Goal: Transaction & Acquisition: Book appointment/travel/reservation

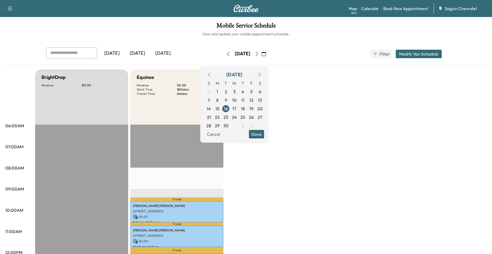
click at [102, 47] on div "[DATE]" at bounding box center [112, 53] width 26 height 12
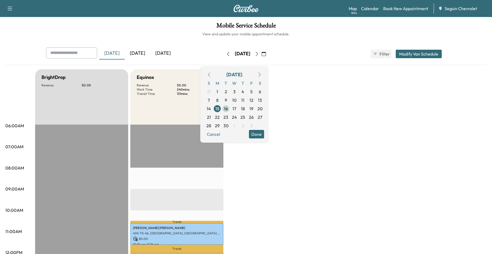
click at [228, 110] on span "16" at bounding box center [226, 109] width 4 height 6
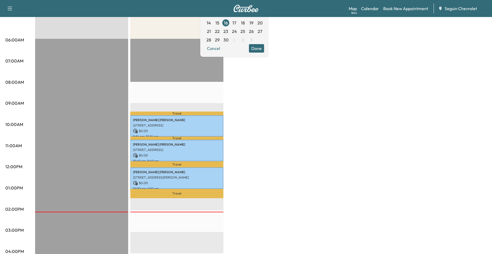
scroll to position [106, 0]
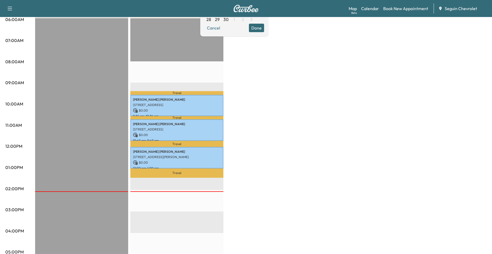
click at [231, 151] on div "BrightDrop Revenue $ 0.00 EST Start Equinox Revenue $ 0.00 Work Time 180 mins T…" at bounding box center [260, 162] width 451 height 399
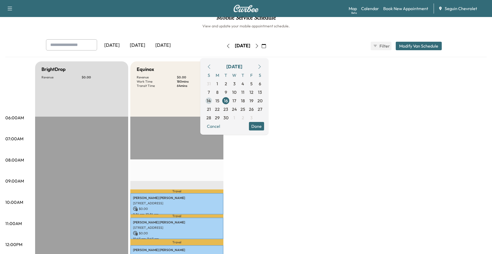
scroll to position [0, 0]
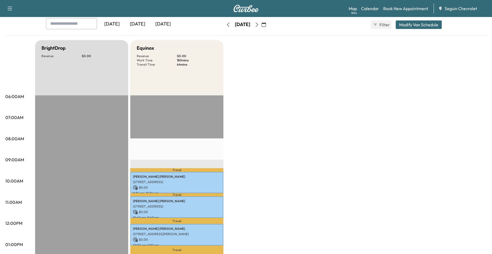
scroll to position [27, 0]
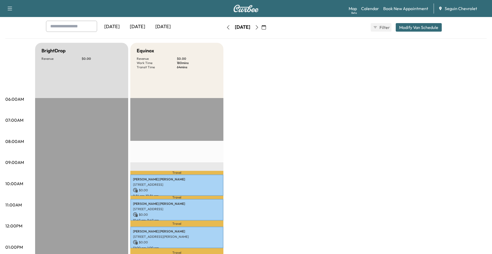
click at [259, 27] on icon "button" at bounding box center [257, 27] width 4 height 4
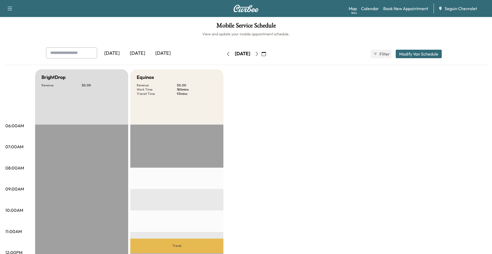
click at [259, 52] on icon "button" at bounding box center [257, 54] width 4 height 4
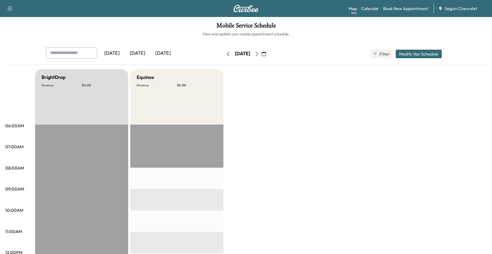
click at [261, 52] on button "button" at bounding box center [256, 54] width 9 height 9
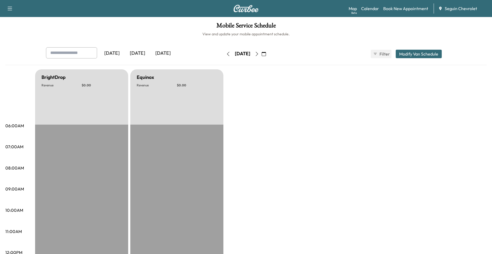
click at [261, 52] on div "Saturday, September 20" at bounding box center [243, 54] width 38 height 9
click at [261, 53] on div "Saturday, September 20" at bounding box center [243, 54] width 38 height 9
click at [261, 53] on button "button" at bounding box center [256, 54] width 9 height 9
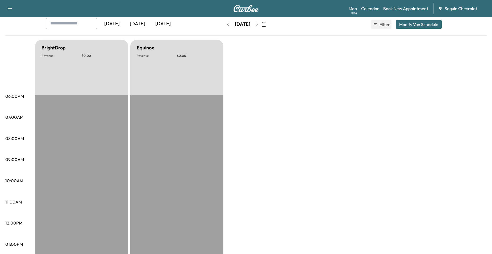
scroll to position [27, 0]
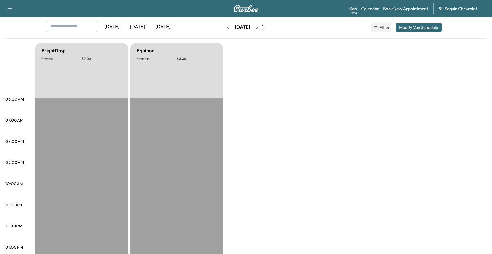
click at [261, 30] on button "button" at bounding box center [256, 27] width 9 height 9
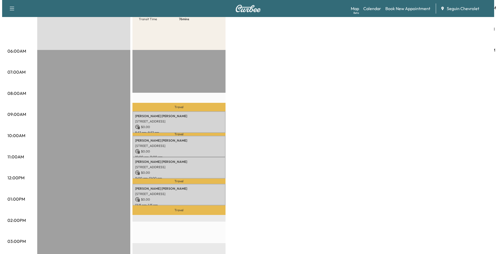
scroll to position [80, 0]
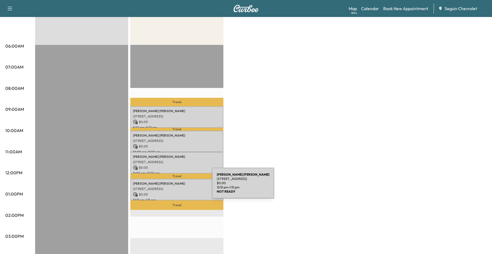
click at [172, 187] on p "3956 TRINITY TRL, NEW BRAUNFELS, TX 78132, US" at bounding box center [177, 189] width 88 height 4
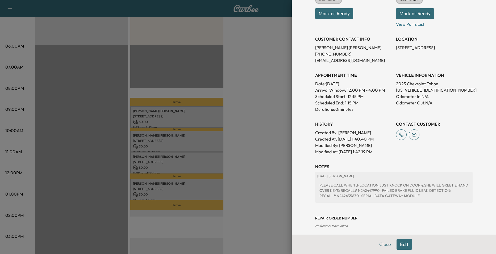
click at [257, 130] on div at bounding box center [248, 127] width 496 height 254
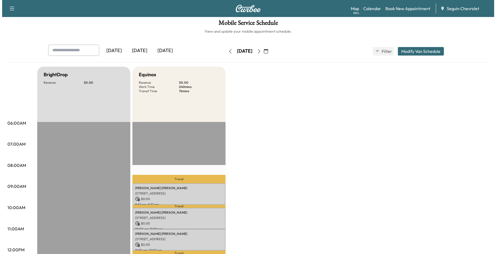
scroll to position [0, 0]
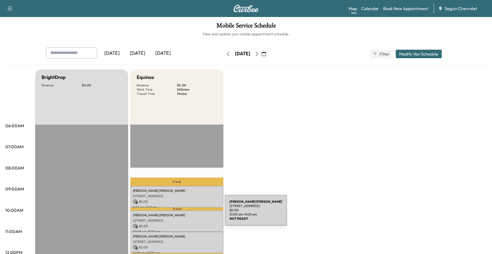
click at [185, 213] on p "Tammy Hargrove" at bounding box center [177, 215] width 88 height 4
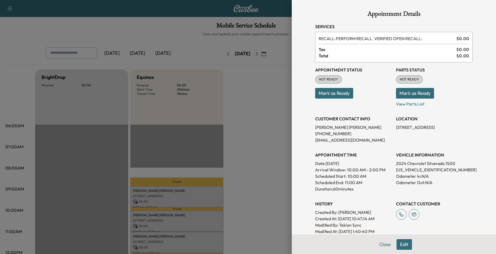
click at [262, 159] on div at bounding box center [248, 127] width 496 height 254
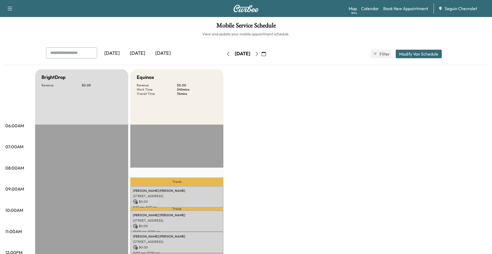
click at [268, 53] on button "button" at bounding box center [263, 54] width 9 height 9
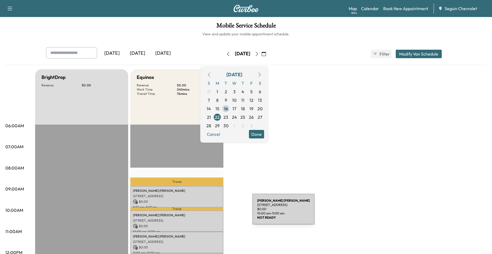
click at [211, 213] on p "Tammy Hargrove" at bounding box center [177, 215] width 88 height 4
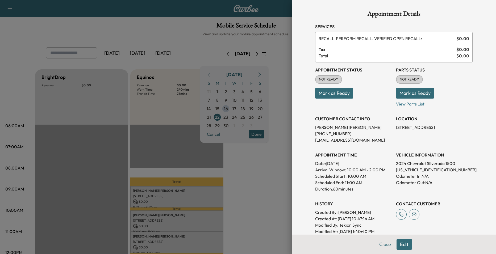
click at [269, 159] on div at bounding box center [248, 127] width 496 height 254
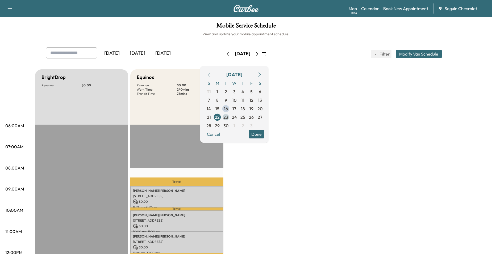
click at [228, 116] on span "23" at bounding box center [225, 117] width 5 height 6
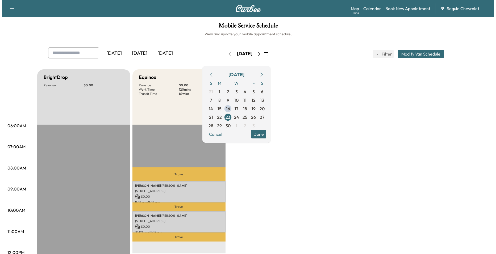
scroll to position [27, 0]
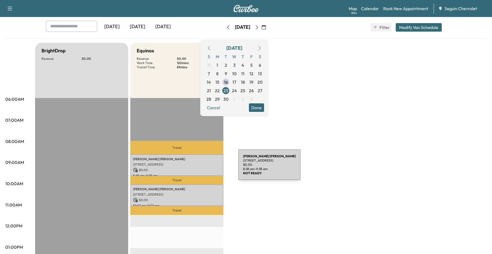
click at [198, 168] on p "$ 0.00" at bounding box center [177, 170] width 88 height 5
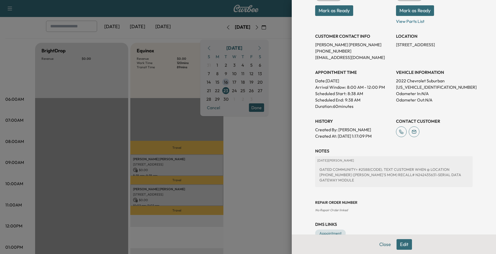
scroll to position [90, 0]
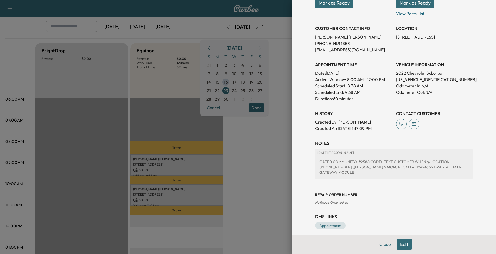
click at [269, 167] on div at bounding box center [248, 127] width 496 height 254
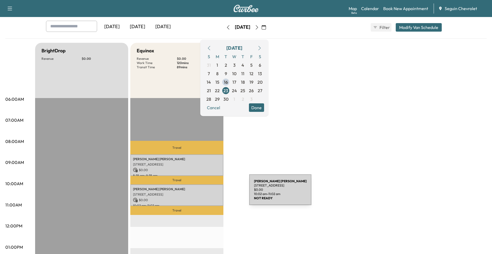
click at [207, 196] on div "Mathew Correa 2271 GARDEN SUN PL, NEW BRAUNFELS, TX 78130, US $ 0.00 10:02 am -…" at bounding box center [176, 195] width 93 height 22
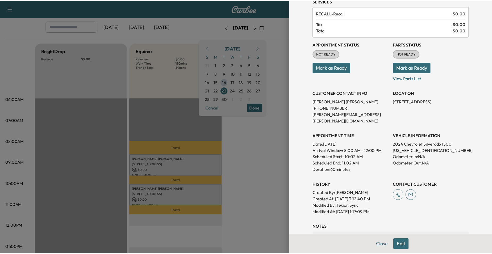
scroll to position [106, 0]
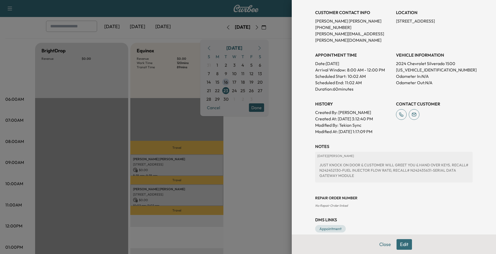
click at [274, 170] on div at bounding box center [248, 127] width 496 height 254
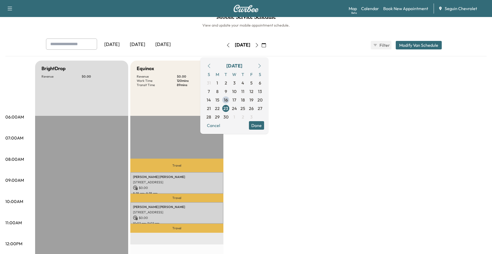
scroll to position [0, 0]
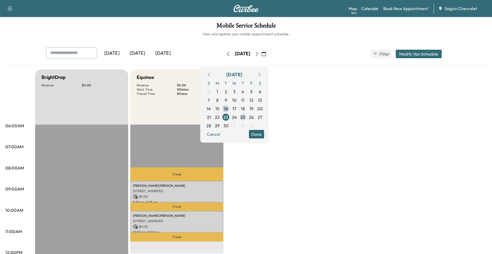
click at [247, 116] on span "25" at bounding box center [242, 117] width 9 height 9
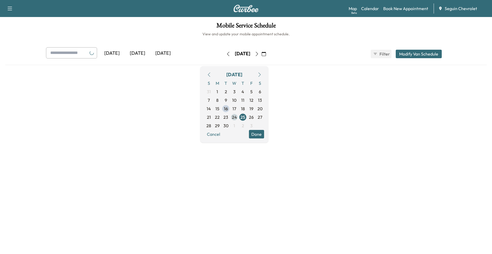
click at [237, 117] on span "24" at bounding box center [234, 117] width 5 height 6
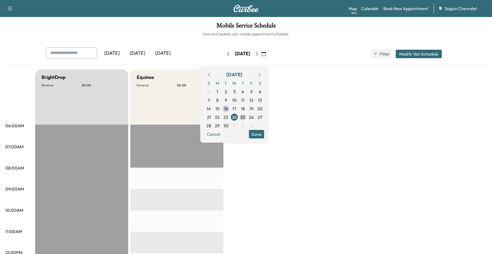
click at [245, 117] on span "25" at bounding box center [242, 117] width 5 height 6
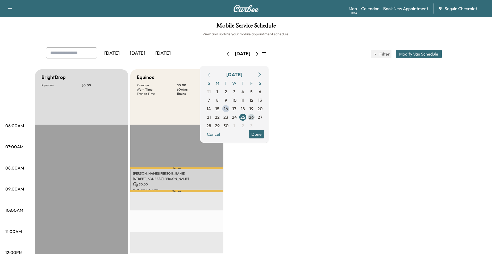
click at [255, 117] on span "26" at bounding box center [251, 117] width 9 height 9
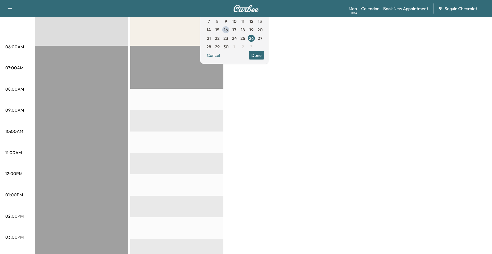
scroll to position [53, 0]
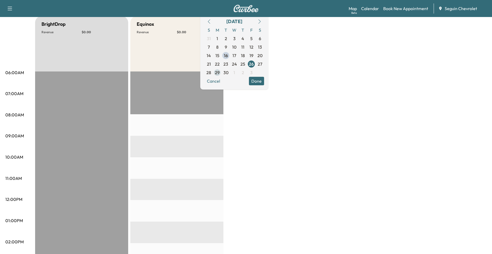
click at [220, 75] on span "29" at bounding box center [217, 72] width 5 height 6
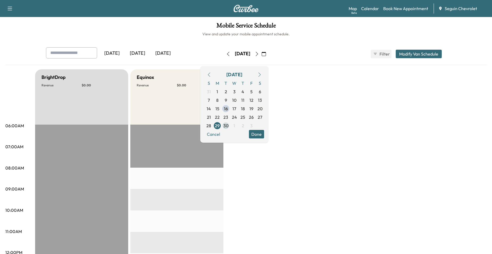
click at [228, 123] on span "30" at bounding box center [225, 126] width 5 height 6
click at [261, 54] on button "button" at bounding box center [256, 54] width 9 height 9
click at [247, 91] on span "2" at bounding box center [242, 91] width 9 height 9
click at [253, 91] on span "3" at bounding box center [251, 92] width 2 height 6
click at [221, 101] on span "6" at bounding box center [217, 100] width 9 height 9
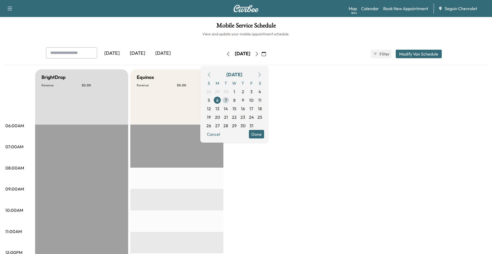
click at [230, 100] on span "7" at bounding box center [225, 100] width 9 height 9
click at [236, 98] on span "8" at bounding box center [234, 100] width 2 height 6
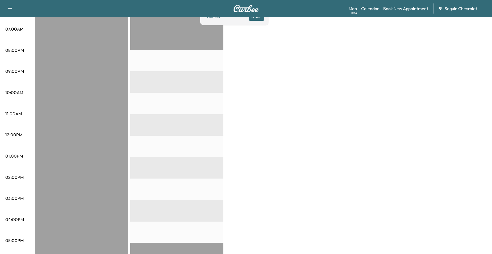
scroll to position [106, 0]
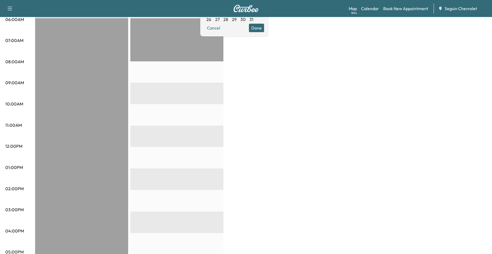
click at [264, 31] on button "Done" at bounding box center [256, 28] width 15 height 9
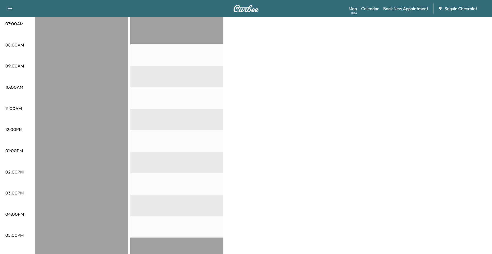
scroll to position [27, 0]
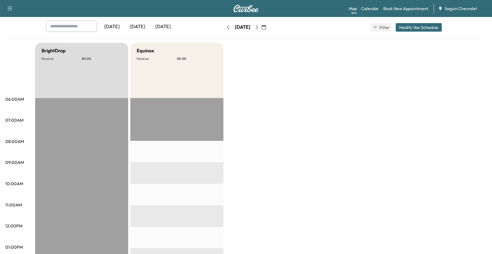
click at [224, 26] on button "button" at bounding box center [228, 27] width 9 height 9
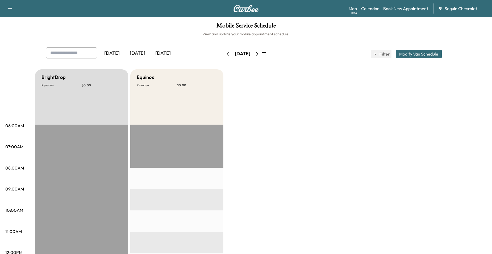
click at [266, 53] on icon "button" at bounding box center [264, 54] width 4 height 4
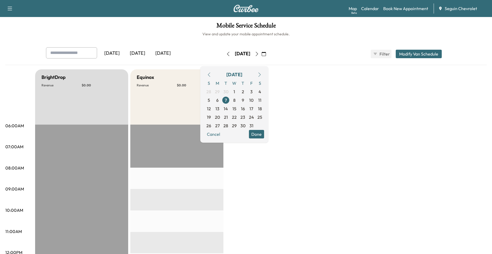
click at [211, 75] on icon "button" at bounding box center [209, 75] width 4 height 4
click at [228, 109] on span "16" at bounding box center [226, 109] width 4 height 6
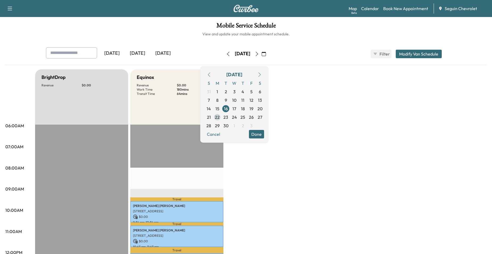
click at [220, 117] on span "22" at bounding box center [217, 117] width 5 height 6
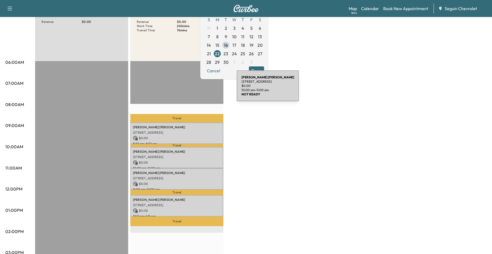
scroll to position [53, 0]
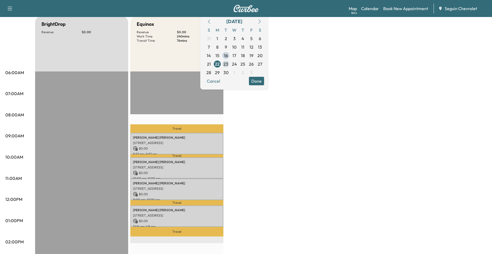
click at [228, 64] on span "23" at bounding box center [225, 64] width 5 height 6
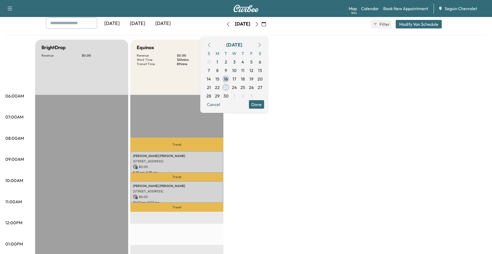
scroll to position [27, 0]
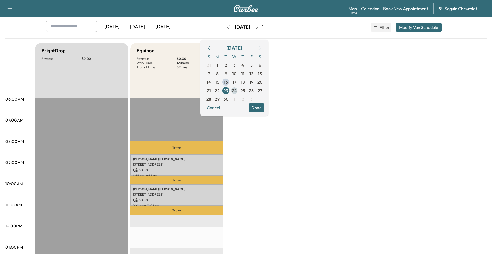
click at [237, 89] on span "24" at bounding box center [234, 90] width 5 height 6
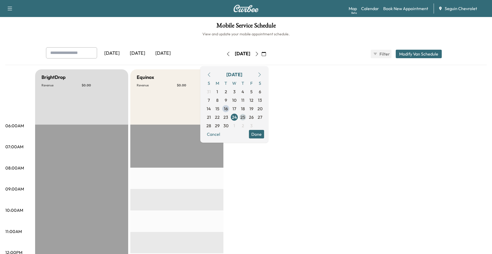
click at [245, 116] on span "25" at bounding box center [242, 117] width 5 height 6
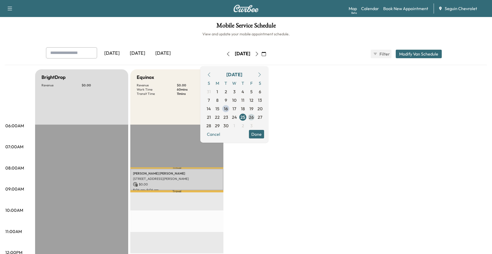
click at [254, 116] on span "26" at bounding box center [251, 117] width 5 height 6
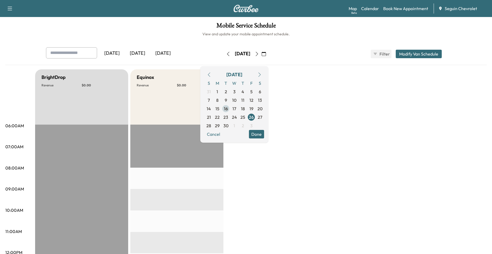
click at [228, 110] on span "16" at bounding box center [226, 109] width 4 height 6
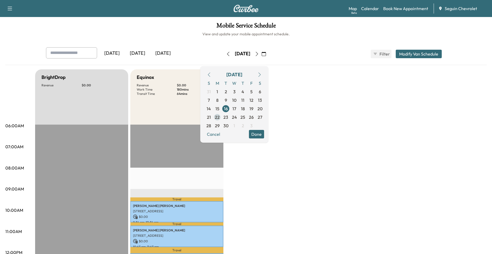
click at [220, 118] on span "22" at bounding box center [217, 117] width 5 height 6
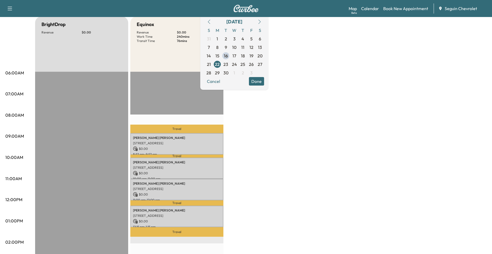
scroll to position [53, 0]
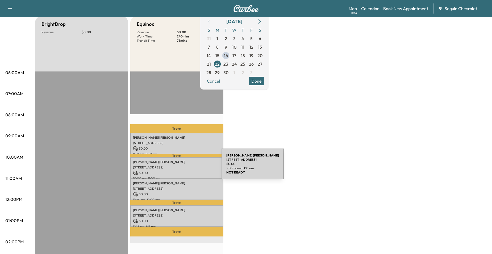
click at [182, 167] on p "2953 Sweetroot Rd, New Braunfels, TX 78130, USA" at bounding box center [177, 167] width 88 height 4
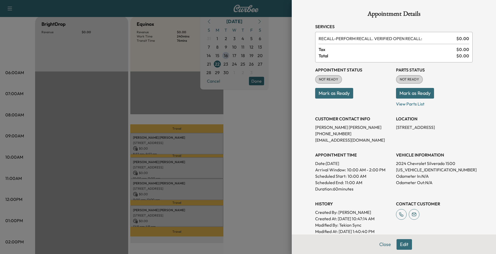
click at [261, 151] on div at bounding box center [248, 127] width 496 height 254
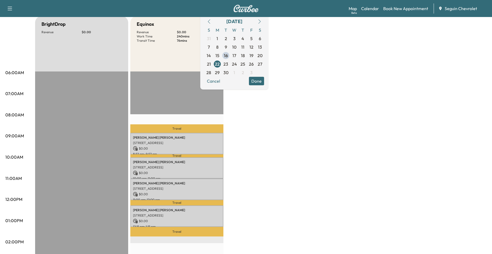
click at [137, 72] on div "Travel Joseph Almaguer 241 Seville Dr, New Braunfels, TX 78130, USA $ 0.00 8:52…" at bounding box center [176, 243] width 93 height 343
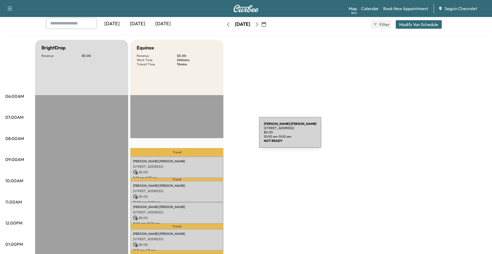
scroll to position [27, 0]
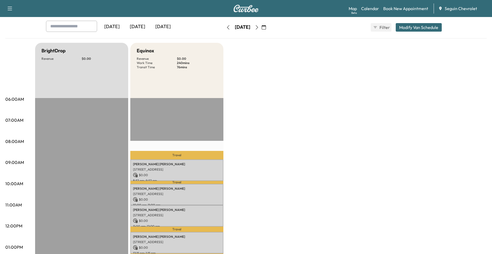
click at [261, 30] on button "button" at bounding box center [256, 27] width 9 height 9
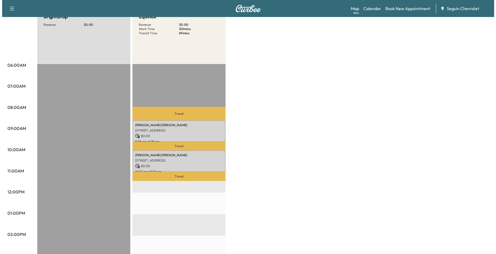
scroll to position [80, 0]
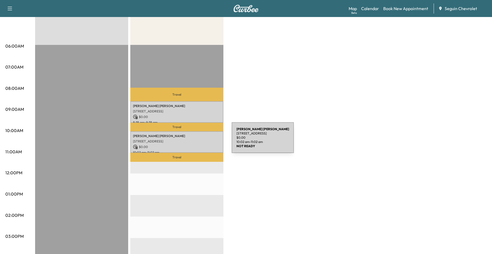
click at [191, 142] on p "2271 GARDEN SUN PL, NEW BRAUNFELS, TX 78130, US" at bounding box center [177, 141] width 88 height 4
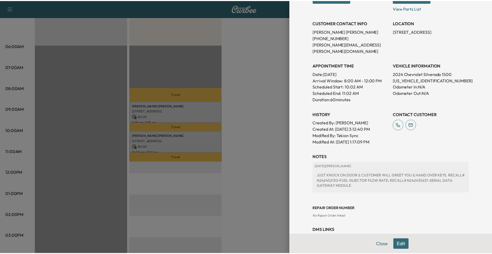
scroll to position [106, 0]
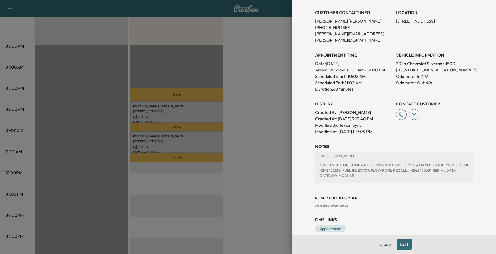
click at [256, 104] on div at bounding box center [248, 127] width 496 height 254
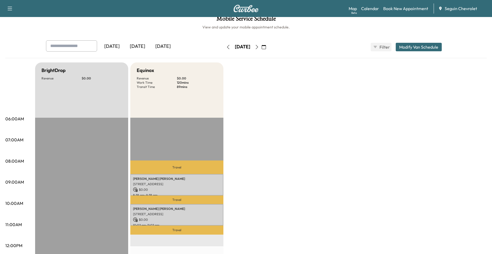
scroll to position [0, 0]
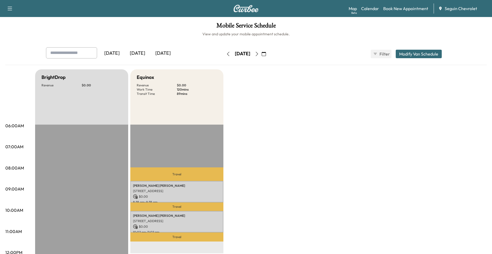
click at [261, 52] on div "Tuesday, September 23" at bounding box center [243, 54] width 38 height 9
click at [261, 52] on button "button" at bounding box center [256, 54] width 9 height 9
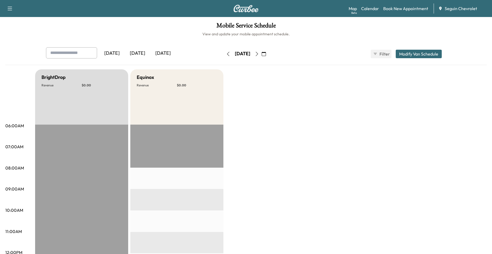
click at [250, 56] on div "Wednesday, September 24" at bounding box center [242, 54] width 15 height 7
click at [261, 55] on button "button" at bounding box center [256, 54] width 9 height 9
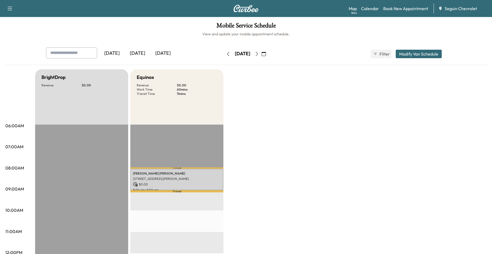
click at [261, 51] on button "button" at bounding box center [256, 54] width 9 height 9
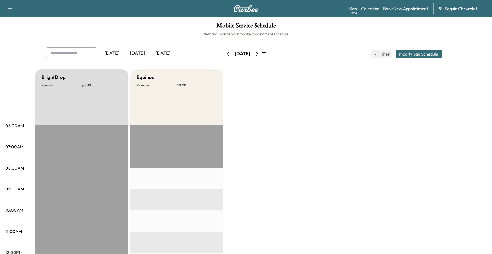
click at [268, 52] on button "button" at bounding box center [263, 54] width 9 height 9
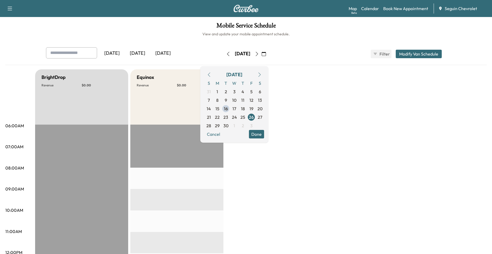
click at [258, 53] on icon "button" at bounding box center [257, 54] width 2 height 4
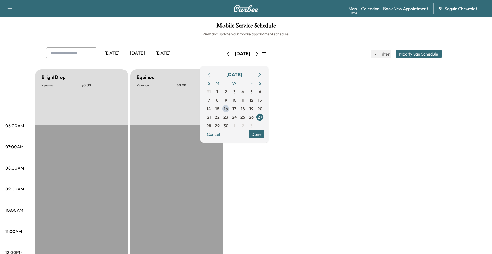
click at [261, 53] on button "button" at bounding box center [256, 54] width 9 height 9
click at [259, 53] on icon "button" at bounding box center [257, 54] width 4 height 4
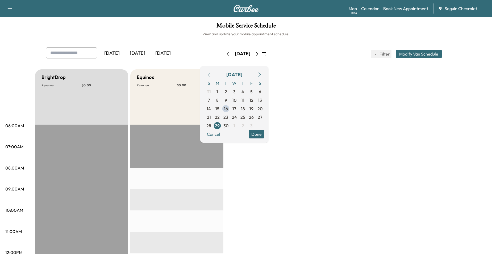
click at [259, 53] on icon "button" at bounding box center [257, 54] width 4 height 4
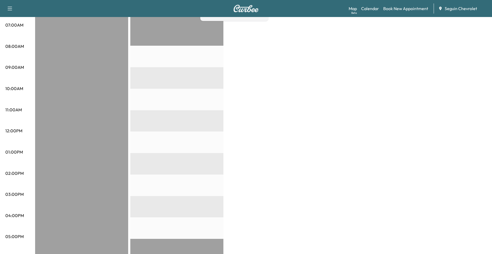
scroll to position [27, 0]
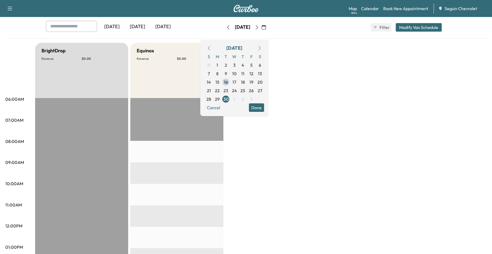
click at [259, 29] on icon "button" at bounding box center [257, 27] width 4 height 4
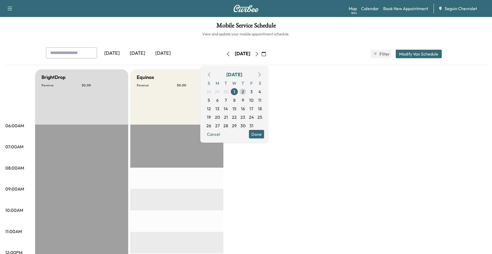
click at [244, 94] on span "2" at bounding box center [243, 92] width 2 height 6
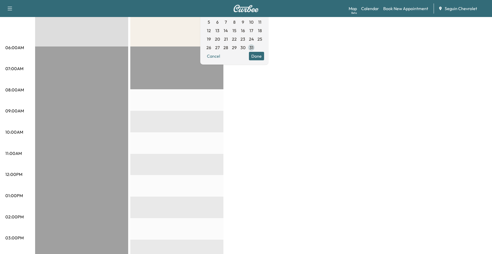
scroll to position [53, 0]
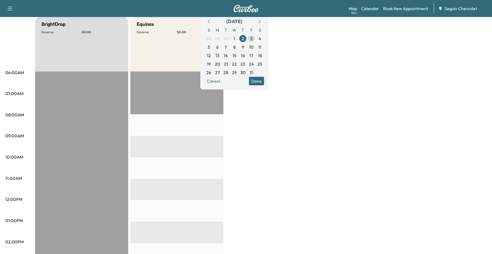
click at [253, 40] on span "3" at bounding box center [251, 38] width 2 height 6
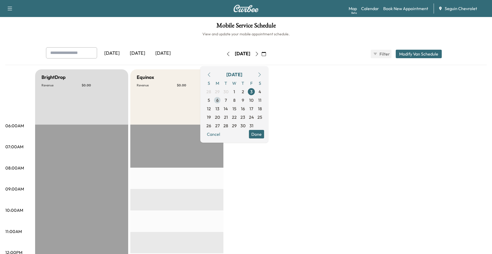
click at [221, 101] on span "6" at bounding box center [217, 100] width 9 height 9
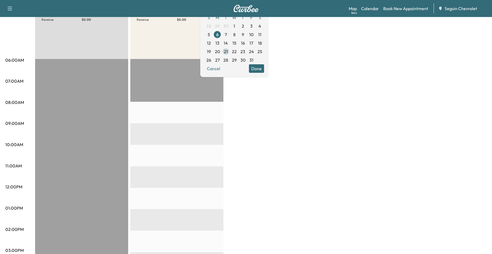
scroll to position [53, 0]
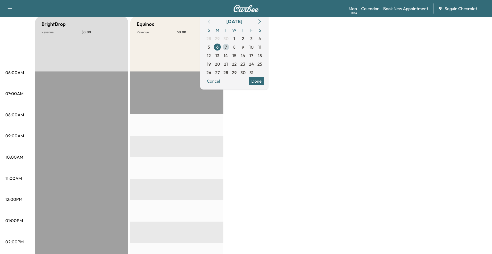
click at [230, 45] on span "7" at bounding box center [225, 47] width 9 height 9
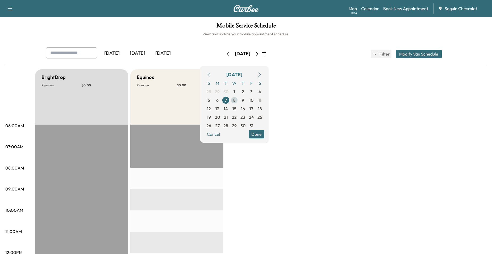
click at [236, 97] on span "8" at bounding box center [234, 100] width 2 height 6
click at [244, 100] on span "9" at bounding box center [243, 100] width 2 height 6
click at [253, 100] on span "10" at bounding box center [251, 100] width 4 height 6
click at [247, 108] on span "16" at bounding box center [242, 108] width 9 height 9
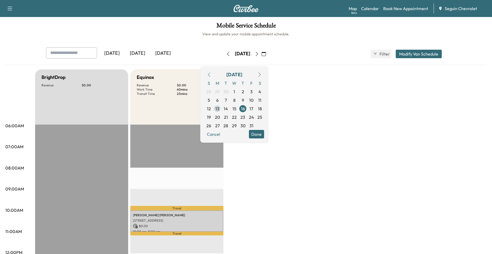
click at [219, 109] on span "13" at bounding box center [217, 109] width 4 height 6
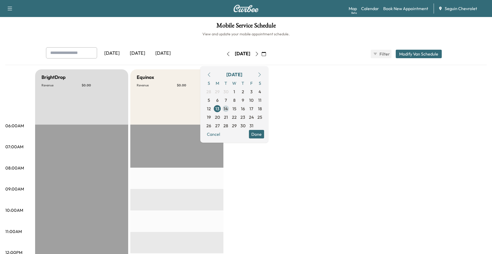
click at [228, 108] on span "14" at bounding box center [226, 109] width 4 height 6
click at [236, 108] on span "15" at bounding box center [234, 109] width 4 height 6
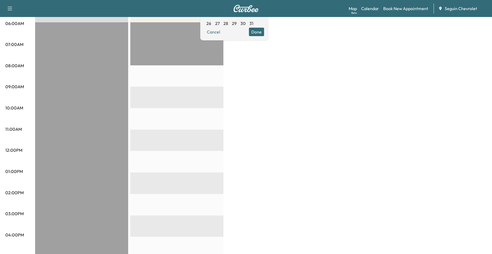
scroll to position [106, 0]
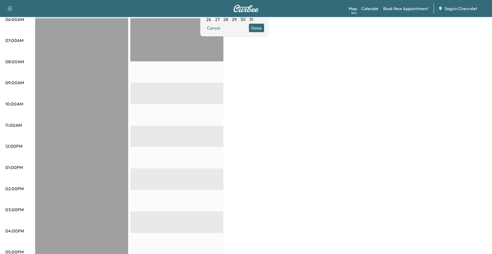
drag, startPoint x: 223, startPoint y: 116, endPoint x: 230, endPoint y: 114, distance: 7.7
click at [224, 116] on div "BrightDrop Revenue $ 0.00 EST Start Equinox Revenue $ 0.00 EST Start" at bounding box center [260, 162] width 451 height 399
click at [264, 31] on button "Done" at bounding box center [256, 28] width 15 height 9
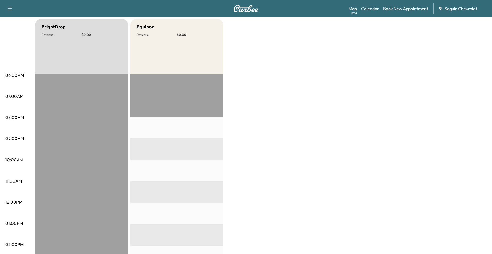
scroll to position [0, 0]
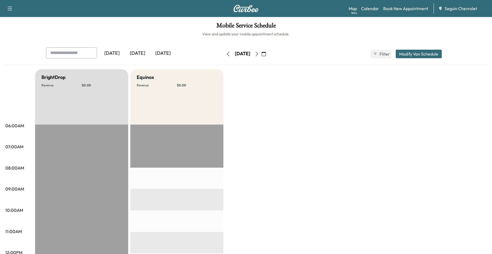
click at [266, 53] on icon "button" at bounding box center [264, 54] width 4 height 4
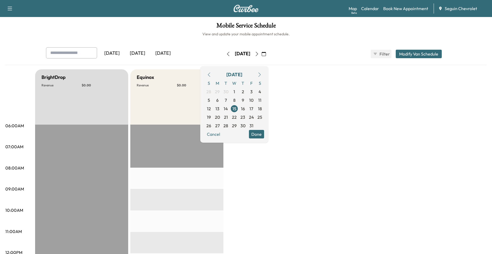
click at [211, 75] on icon "button" at bounding box center [209, 75] width 4 height 4
click at [245, 109] on span "18" at bounding box center [243, 109] width 4 height 6
click at [253, 110] on span "19" at bounding box center [251, 109] width 4 height 6
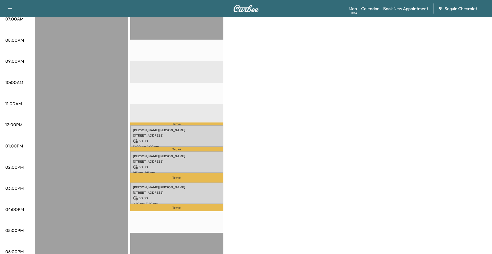
scroll to position [27, 0]
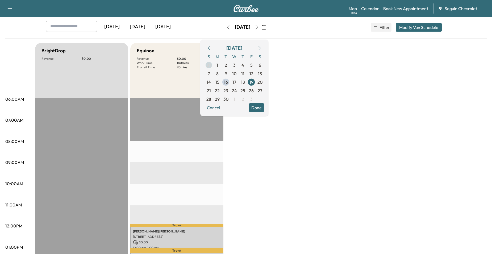
click at [220, 90] on span "22" at bounding box center [217, 90] width 5 height 6
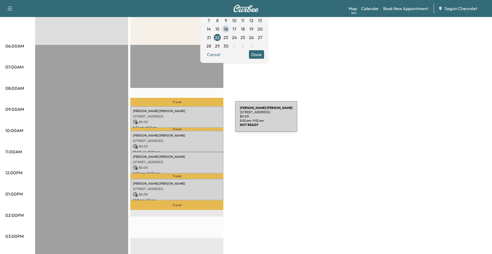
click at [195, 120] on p "$ 0.00" at bounding box center [177, 122] width 88 height 5
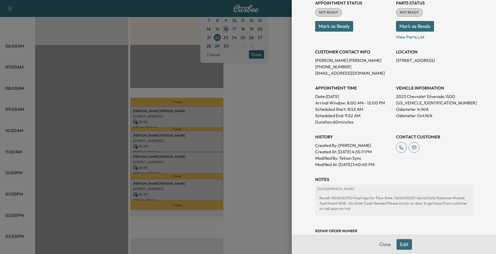
scroll to position [108, 0]
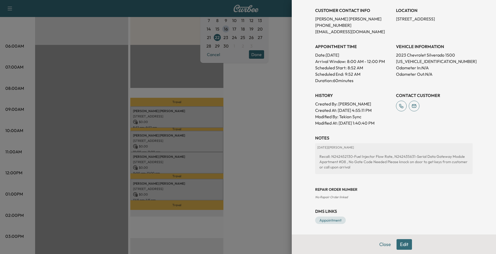
click at [200, 140] on div at bounding box center [248, 127] width 496 height 254
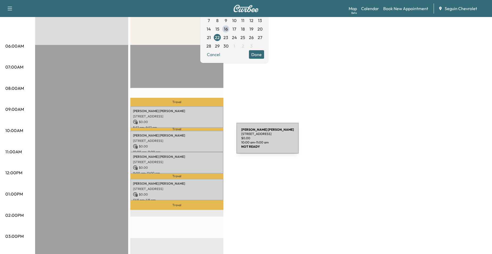
click at [194, 140] on p "2953 Sweetroot Rd, New Braunfels, TX 78130, USA" at bounding box center [177, 141] width 88 height 4
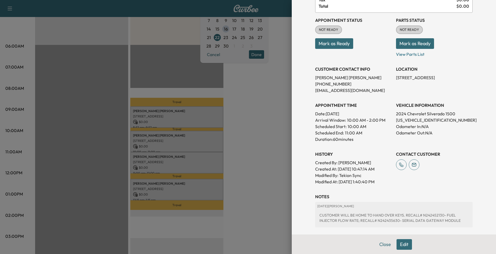
scroll to position [103, 0]
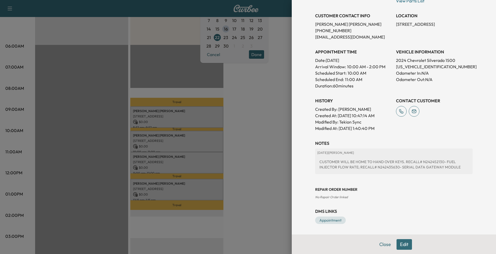
click at [244, 147] on div at bounding box center [248, 127] width 496 height 254
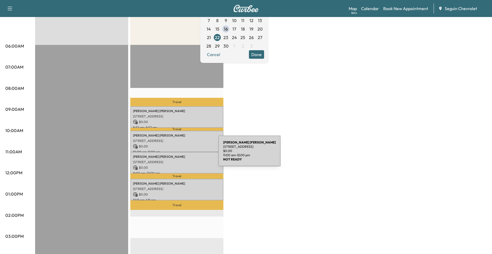
click at [178, 158] on div "Tammy Hargrove 2953 Sweetroot Rd, New Braunfels, TX 78130, USA $ 0.00 11:00 am …" at bounding box center [176, 163] width 93 height 22
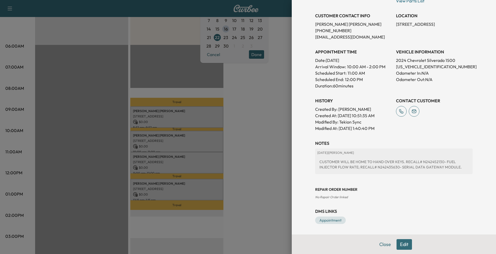
click at [268, 133] on div at bounding box center [248, 127] width 496 height 254
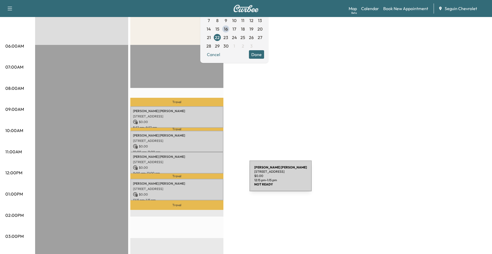
click at [208, 183] on p "Juan Ortiz" at bounding box center [177, 184] width 88 height 4
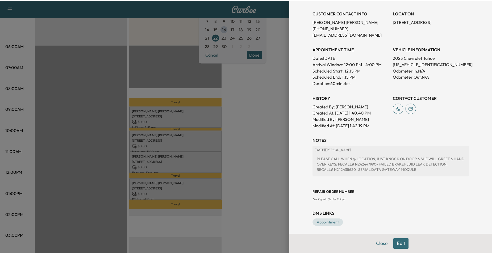
scroll to position [108, 0]
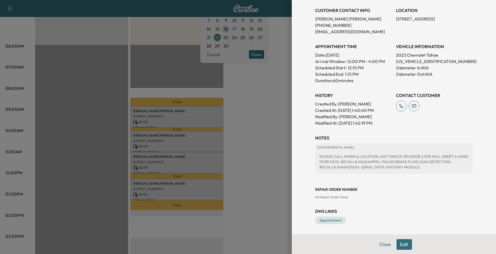
click at [282, 141] on div at bounding box center [248, 127] width 496 height 254
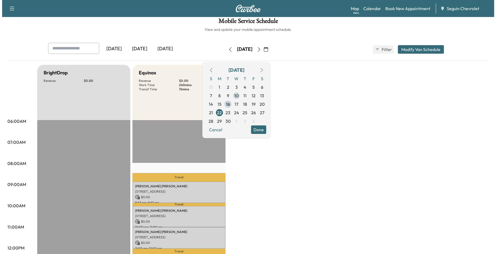
scroll to position [0, 0]
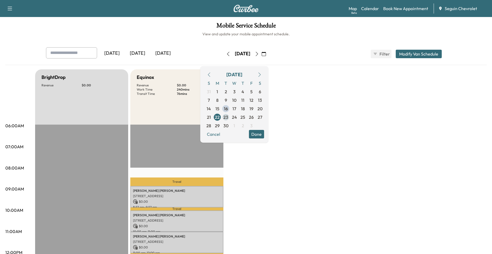
click at [228, 116] on span "23" at bounding box center [225, 117] width 5 height 6
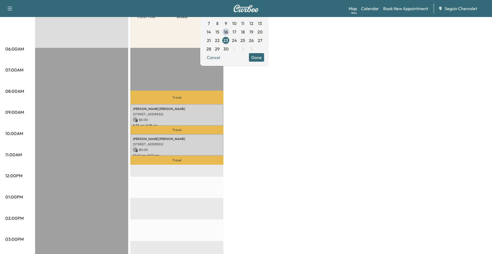
scroll to position [53, 0]
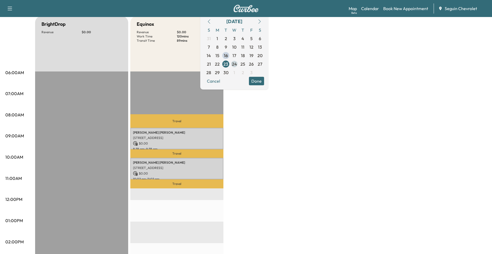
click at [237, 62] on span "24" at bounding box center [234, 64] width 5 height 6
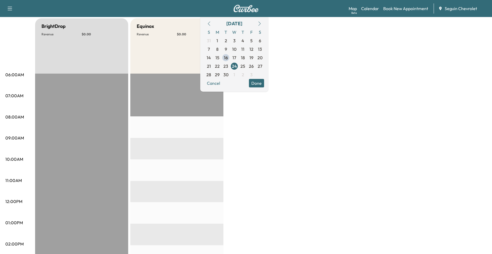
scroll to position [53, 0]
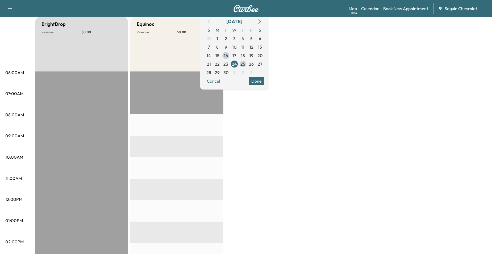
click at [245, 64] on span "25" at bounding box center [242, 64] width 5 height 6
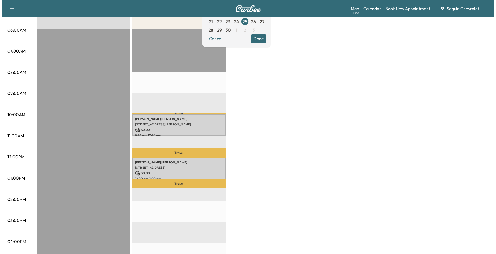
scroll to position [106, 0]
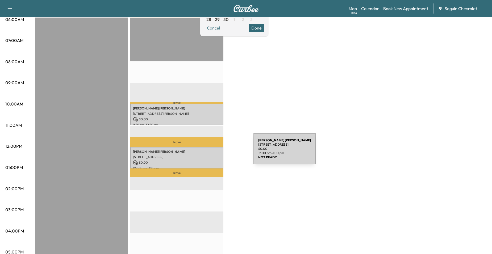
click at [213, 152] on p "Luis Reyes-hipolito" at bounding box center [177, 152] width 88 height 4
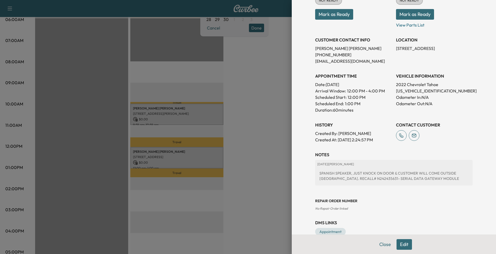
scroll to position [80, 0]
click at [268, 140] on div at bounding box center [248, 127] width 496 height 254
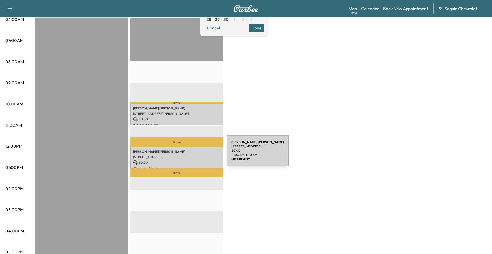
click at [187, 155] on p "[STREET_ADDRESS]" at bounding box center [177, 157] width 88 height 4
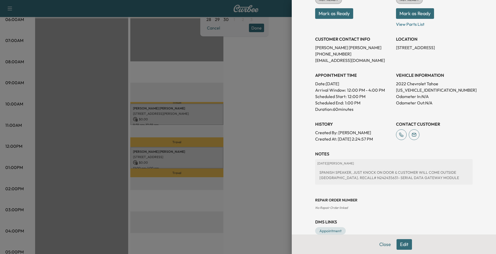
click at [280, 131] on div at bounding box center [248, 127] width 496 height 254
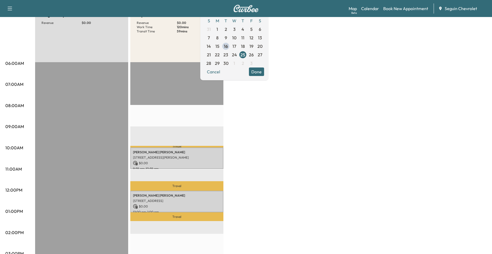
scroll to position [53, 0]
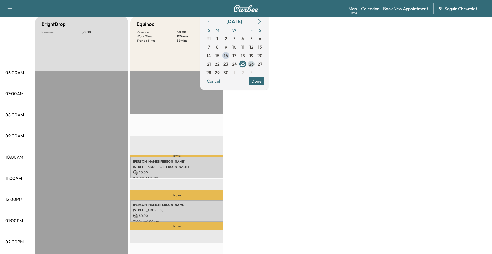
click at [254, 63] on span "26" at bounding box center [251, 64] width 5 height 6
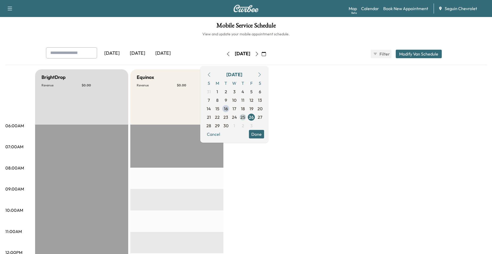
click at [245, 120] on span "25" at bounding box center [242, 117] width 5 height 6
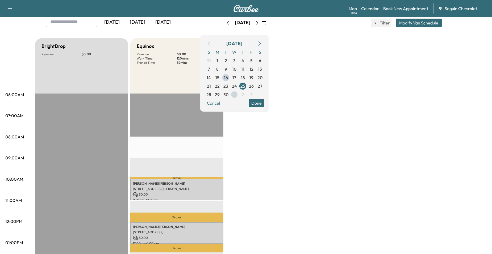
scroll to position [27, 0]
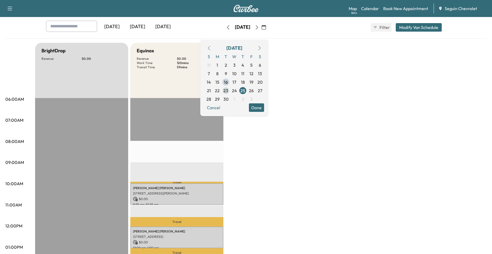
click at [228, 90] on span "23" at bounding box center [225, 90] width 5 height 6
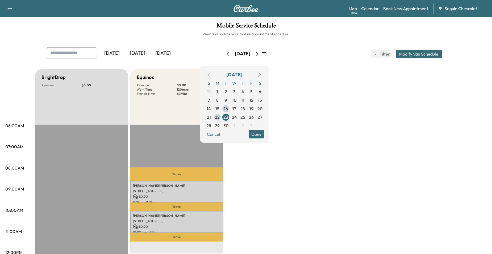
click at [220, 117] on span "22" at bounding box center [217, 117] width 5 height 6
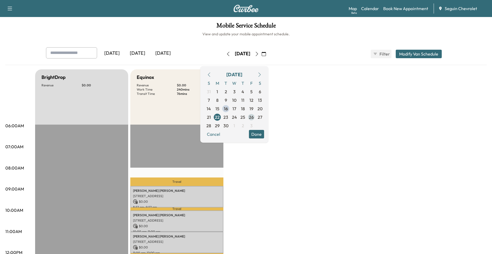
click at [254, 115] on span "26" at bounding box center [251, 117] width 5 height 6
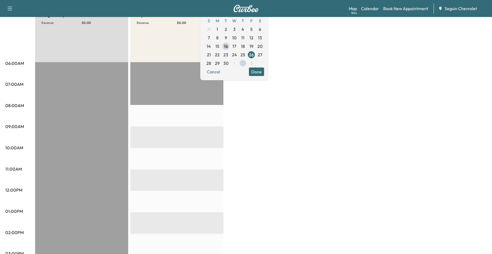
scroll to position [53, 0]
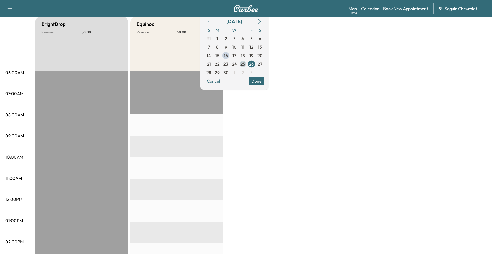
click at [245, 62] on span "25" at bounding box center [242, 64] width 5 height 6
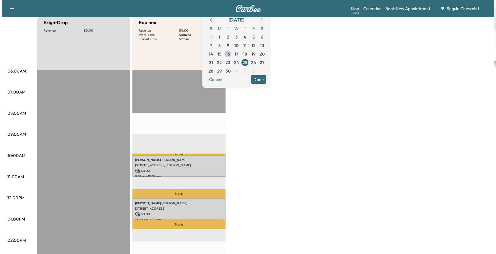
scroll to position [80, 0]
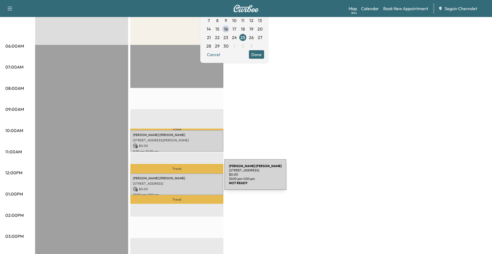
click at [184, 178] on p "Luis Reyes-hipolito" at bounding box center [177, 178] width 88 height 4
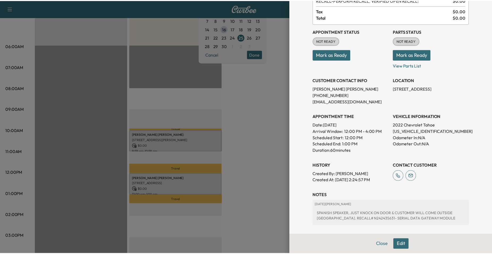
scroll to position [90, 0]
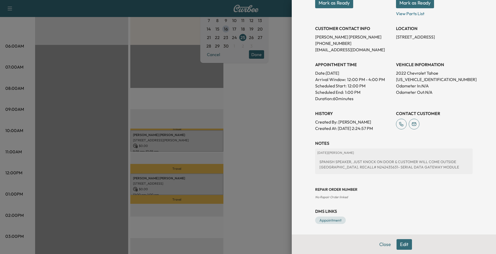
click at [240, 151] on div at bounding box center [248, 127] width 496 height 254
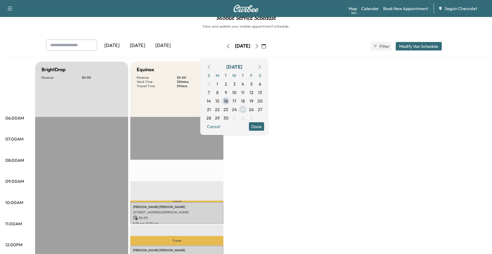
scroll to position [0, 0]
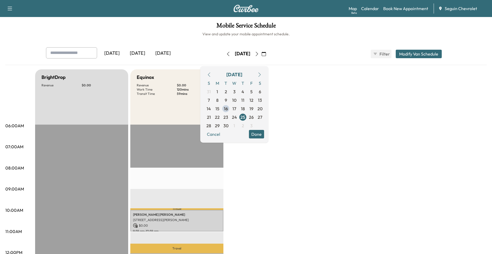
click at [264, 134] on button "Done" at bounding box center [256, 134] width 15 height 9
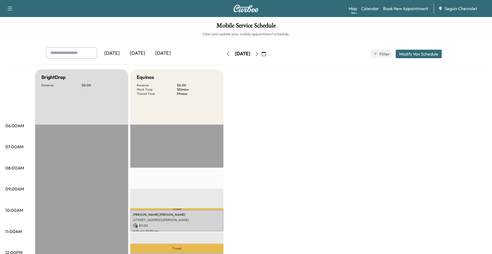
click at [268, 52] on button "button" at bounding box center [263, 54] width 9 height 9
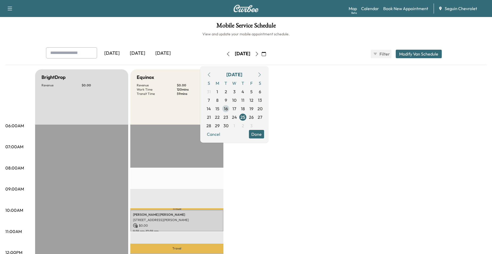
click at [228, 108] on span "16" at bounding box center [226, 109] width 4 height 6
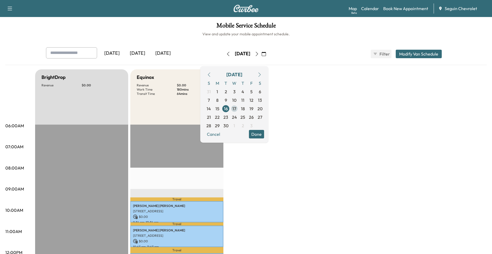
click at [236, 108] on span "17" at bounding box center [234, 109] width 4 height 6
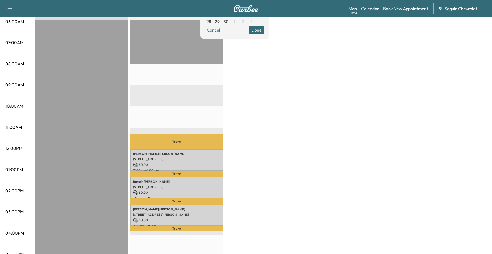
scroll to position [53, 0]
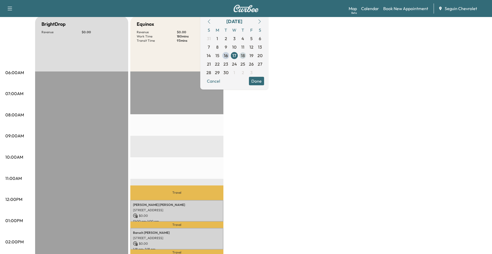
click at [245, 57] on span "18" at bounding box center [243, 55] width 4 height 6
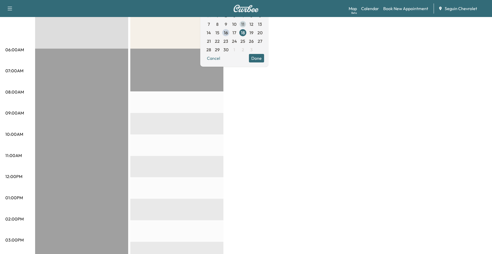
scroll to position [27, 0]
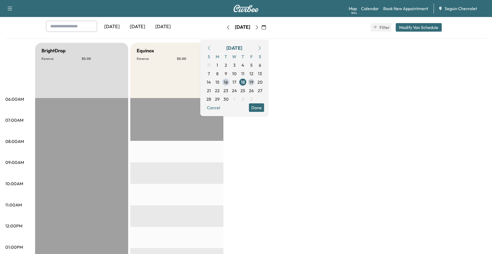
click at [253, 81] on span "19" at bounding box center [251, 82] width 4 height 6
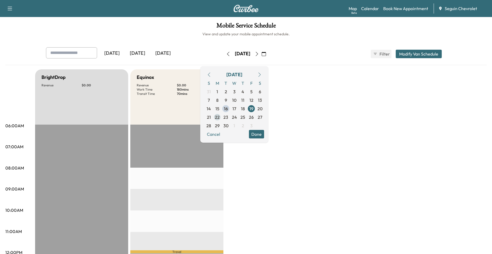
click at [220, 117] on span "22" at bounding box center [217, 117] width 5 height 6
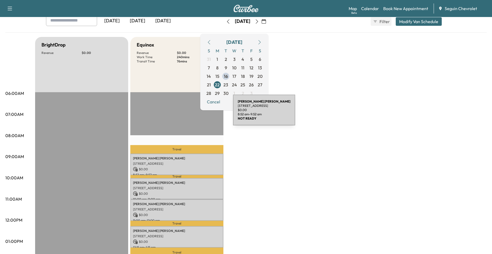
scroll to position [80, 0]
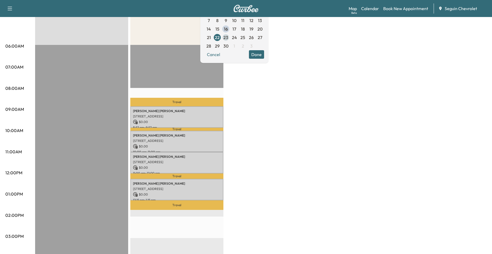
click at [228, 39] on span "23" at bounding box center [225, 37] width 5 height 6
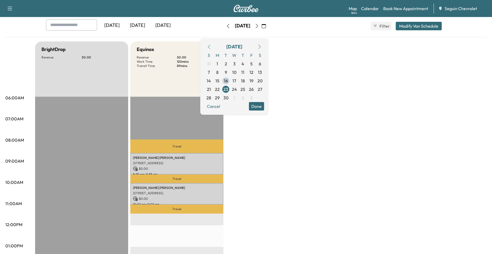
scroll to position [27, 0]
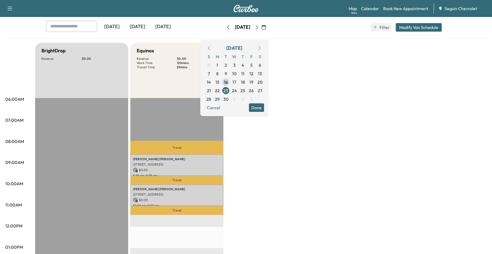
click at [238, 87] on span "24" at bounding box center [234, 90] width 9 height 9
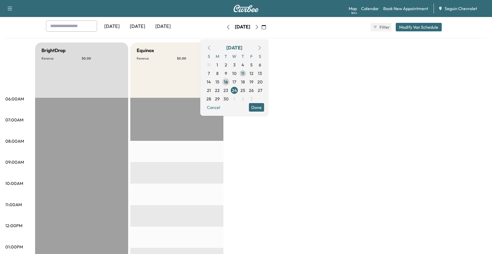
scroll to position [27, 0]
click at [245, 91] on span "25" at bounding box center [242, 90] width 5 height 6
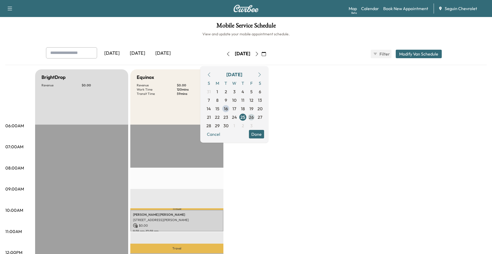
click at [255, 114] on span "26" at bounding box center [251, 117] width 9 height 9
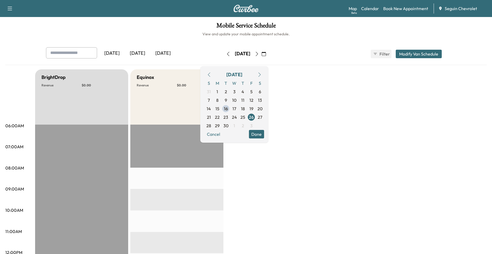
click at [182, 109] on div "Equinox Revenue $ 0.00" at bounding box center [176, 96] width 93 height 55
click at [392, 9] on link "Book New Appointment" at bounding box center [405, 8] width 45 height 6
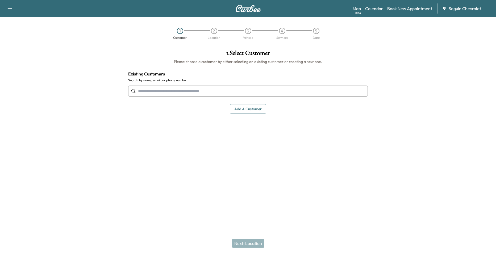
click at [155, 92] on input "text" at bounding box center [248, 91] width 240 height 11
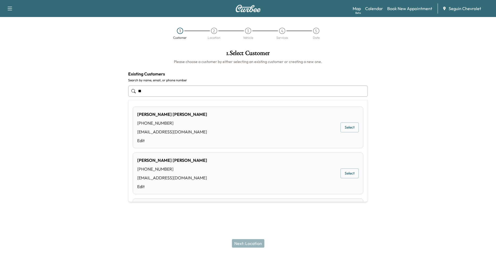
type input "*"
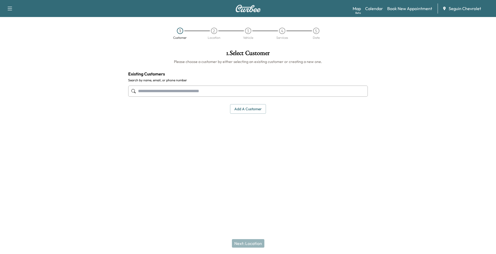
click at [237, 108] on button "Add a customer" at bounding box center [248, 109] width 36 height 10
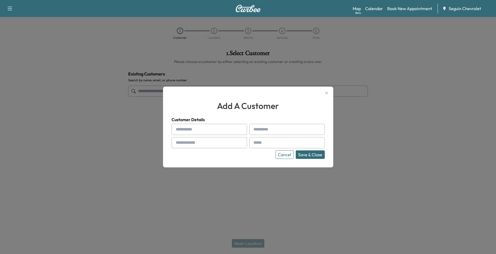
click at [203, 125] on input "text" at bounding box center [209, 129] width 76 height 11
type input "*****"
click at [282, 128] on input "text" at bounding box center [287, 129] width 76 height 11
type input "*****"
click at [195, 145] on input "text" at bounding box center [209, 142] width 76 height 11
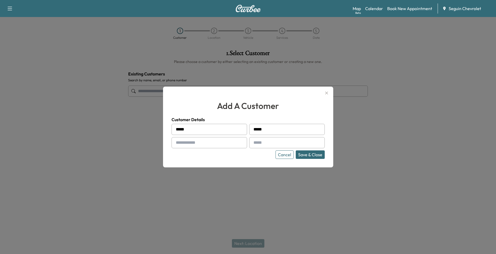
click at [248, 146] on div "***** ***** Cancel Save & Close" at bounding box center [247, 141] width 153 height 35
click at [257, 140] on div at bounding box center [254, 143] width 6 height 6
click at [257, 142] on div at bounding box center [254, 143] width 6 height 6
click at [257, 144] on div at bounding box center [254, 143] width 6 height 6
click at [254, 145] on div at bounding box center [254, 143] width 6 height 6
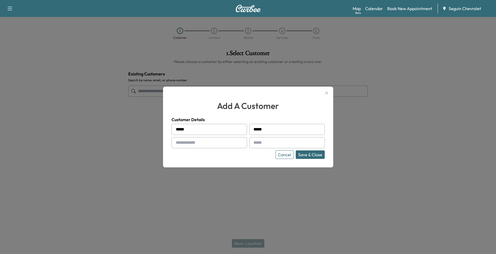
click at [283, 145] on input "text" at bounding box center [287, 142] width 76 height 11
click at [211, 145] on input "text" at bounding box center [209, 142] width 76 height 11
type input "**********"
click at [257, 140] on div at bounding box center [254, 143] width 6 height 6
click at [257, 142] on div at bounding box center [254, 143] width 6 height 6
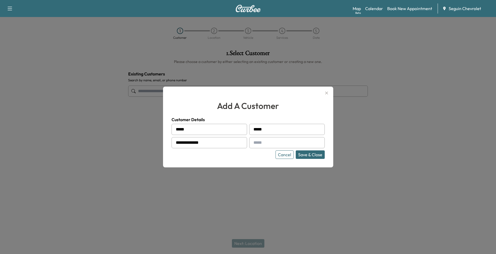
click at [266, 144] on input "text" at bounding box center [287, 142] width 76 height 11
type input "**********"
click at [313, 154] on button "Save & Close" at bounding box center [310, 154] width 29 height 9
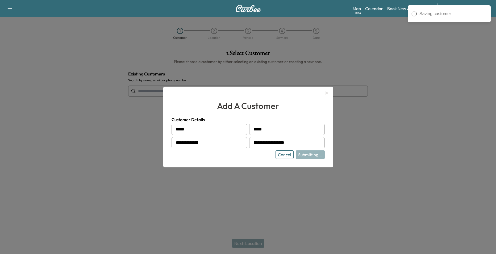
type input "**********"
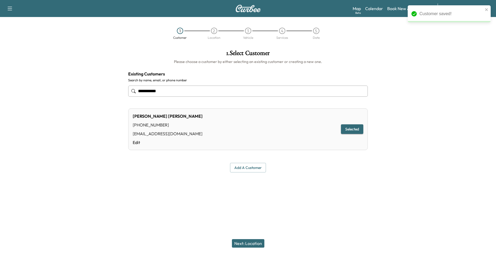
drag, startPoint x: 278, startPoint y: 141, endPoint x: 320, endPoint y: 141, distance: 42.5
click at [279, 141] on div "Larry Blake (321) 223-7893 larryb441@gmail.com Edit Selected" at bounding box center [248, 129] width 240 height 42
click at [345, 131] on button "Selected" at bounding box center [352, 129] width 22 height 10
click at [251, 243] on button "Next: Location" at bounding box center [248, 243] width 32 height 9
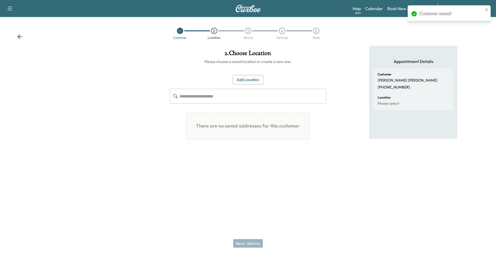
drag, startPoint x: 248, startPoint y: 103, endPoint x: 250, endPoint y: 90, distance: 13.9
click at [248, 103] on input "text" at bounding box center [252, 96] width 147 height 15
click at [250, 87] on div "Add Location ​ There are no saved addresses for this customer Add a Location Ad…" at bounding box center [248, 109] width 157 height 69
click at [250, 81] on button "Add Location" at bounding box center [247, 80] width 31 height 10
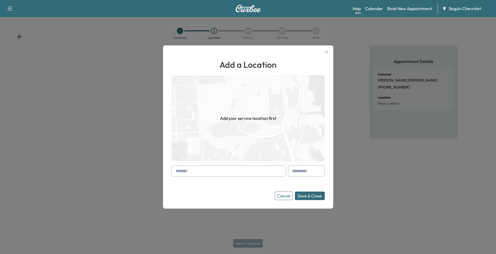
click at [191, 170] on input "text" at bounding box center [228, 171] width 114 height 11
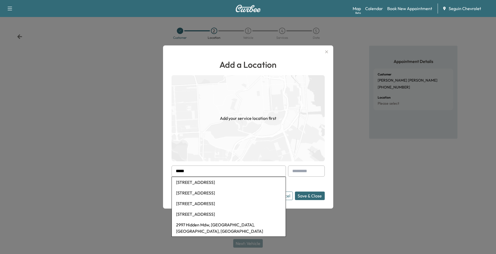
click at [189, 215] on li "2997 Saddlehorn Drive, Seguin, TX, USA" at bounding box center [229, 214] width 114 height 11
type input "**********"
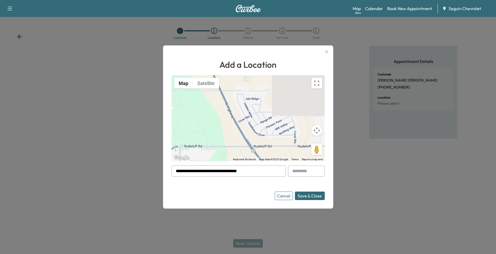
click at [310, 195] on button "Save & Close" at bounding box center [310, 196] width 30 height 9
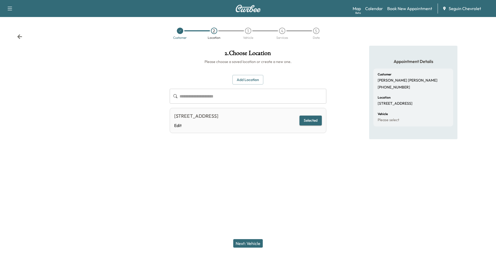
click at [249, 243] on button "Next: Vehicle" at bounding box center [248, 243] width 30 height 9
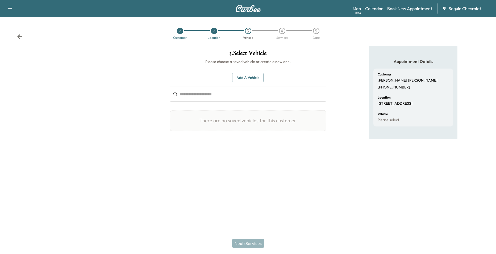
click at [255, 91] on input "text" at bounding box center [252, 94] width 147 height 15
click at [257, 76] on button "Add a Vehicle" at bounding box center [247, 78] width 31 height 10
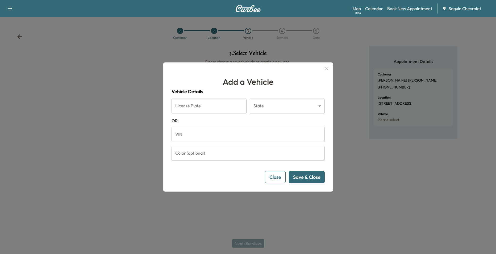
click at [218, 139] on input "VIN" at bounding box center [247, 134] width 153 height 15
paste input "**********"
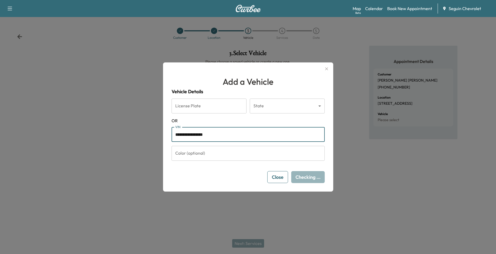
type input "**********"
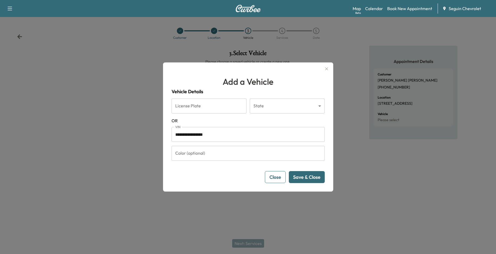
click at [304, 181] on button "Save & Close" at bounding box center [307, 177] width 36 height 12
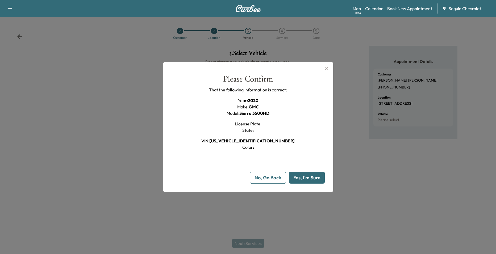
click at [304, 179] on button "Yes, I'm Sure" at bounding box center [307, 178] width 36 height 12
click at [303, 177] on button "Yes, I'm Sure" at bounding box center [307, 178] width 36 height 12
drag, startPoint x: 254, startPoint y: 133, endPoint x: 278, endPoint y: 106, distance: 36.5
click at [254, 133] on div "Year : 2020 Make : GMC Model : Sierra 3500HD License Plate : State : VIN : 1GT4…" at bounding box center [247, 123] width 93 height 53
click at [305, 177] on button "Yes, I'm Sure" at bounding box center [307, 178] width 36 height 12
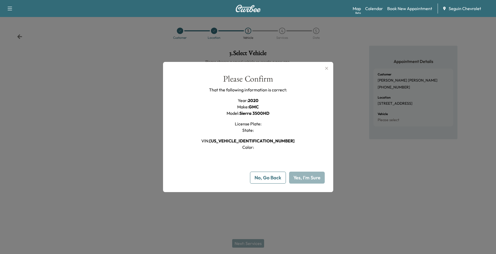
click at [305, 177] on button "Yes, I'm Sure" at bounding box center [307, 178] width 36 height 12
click at [328, 70] on icon "button" at bounding box center [326, 68] width 6 height 6
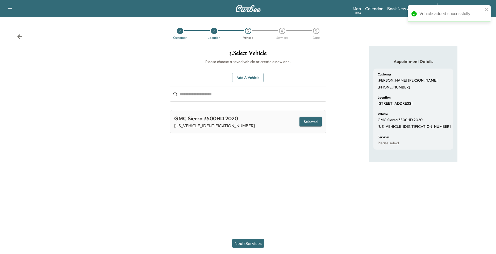
click at [307, 121] on button "Selected" at bounding box center [310, 122] width 22 height 10
click at [251, 239] on div "Next: Services" at bounding box center [248, 243] width 496 height 21
click at [254, 244] on button "Next: Services" at bounding box center [248, 243] width 32 height 9
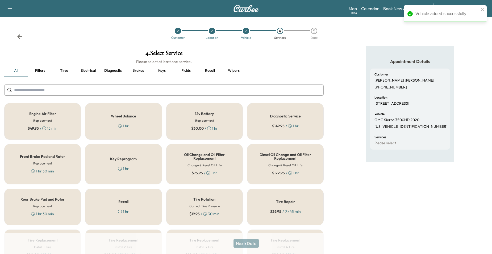
click at [144, 207] on div "Recall 1 hr" at bounding box center [123, 207] width 77 height 37
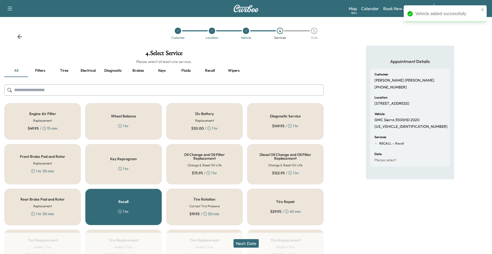
click at [248, 242] on button "Next: Date" at bounding box center [245, 243] width 25 height 9
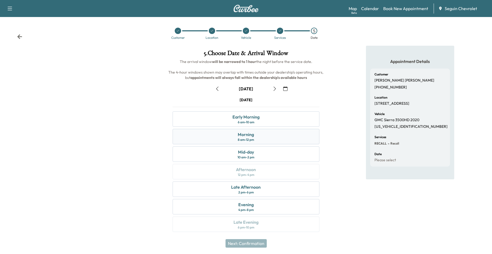
click at [281, 134] on div "Morning 8 am - 12 pm" at bounding box center [246, 136] width 147 height 15
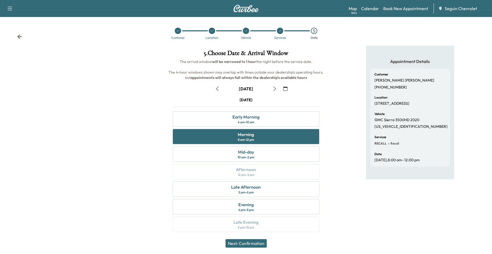
click at [266, 243] on button "Next: Confirmation" at bounding box center [245, 243] width 41 height 9
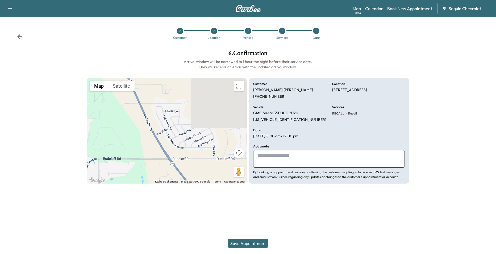
click at [298, 164] on textarea at bounding box center [329, 159] width 152 height 18
type textarea "*"
click at [329, 158] on textarea at bounding box center [329, 159] width 152 height 18
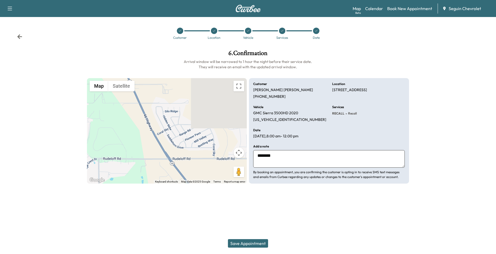
paste textarea "**********"
click at [372, 155] on textarea "**********" at bounding box center [329, 159] width 152 height 18
type textarea "**********"
click at [284, 32] on div at bounding box center [282, 31] width 6 height 6
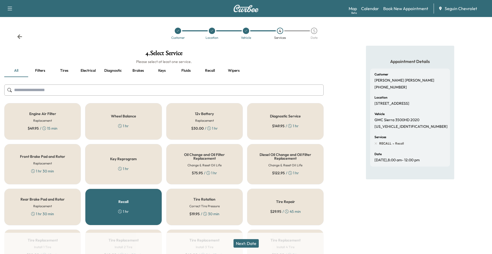
click at [315, 31] on div "5" at bounding box center [314, 31] width 6 height 6
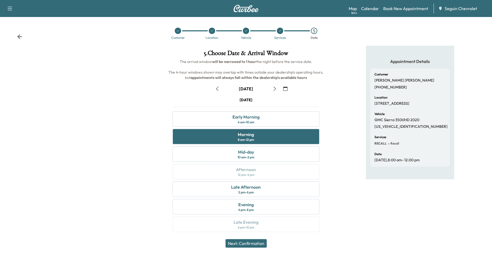
click at [287, 87] on button "button" at bounding box center [285, 89] width 9 height 9
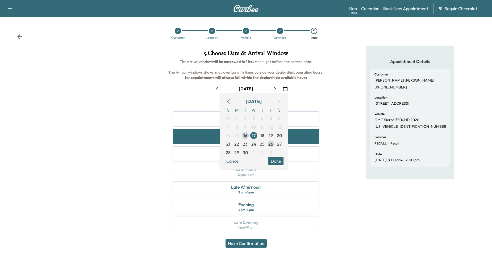
click at [271, 144] on span "26" at bounding box center [270, 144] width 5 height 6
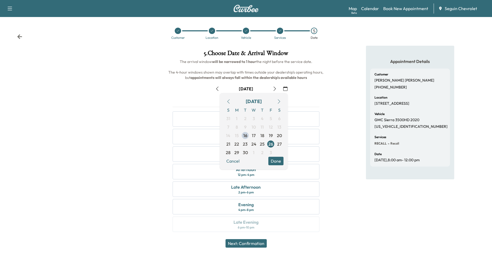
click at [332, 156] on div "Appointment Details Customer Larry Blake (321) 223-7893 Location 2997 Saddlehor…" at bounding box center [410, 142] width 164 height 193
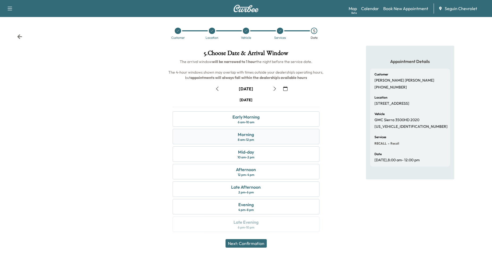
click at [292, 140] on div "Morning 8 am - 12 pm" at bounding box center [246, 136] width 147 height 15
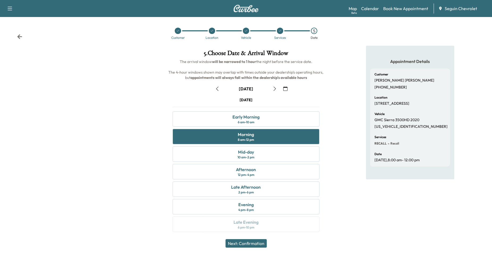
drag, startPoint x: 261, startPoint y: 243, endPoint x: 260, endPoint y: 241, distance: 2.9
click at [261, 243] on button "Next: Confirmation" at bounding box center [245, 243] width 41 height 9
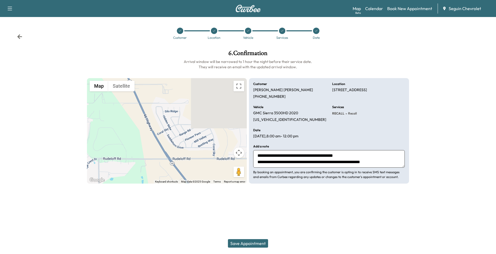
click at [378, 164] on textarea "**********" at bounding box center [329, 159] width 152 height 18
click at [371, 153] on textarea "**********" at bounding box center [329, 159] width 152 height 18
type textarea "**********"
click at [241, 241] on button "Save Appointment" at bounding box center [248, 243] width 40 height 9
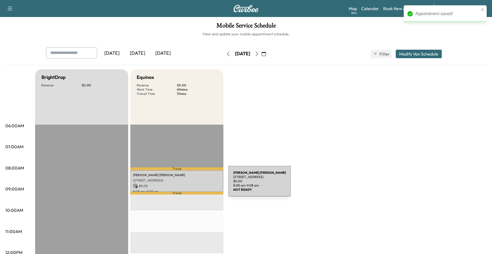
click at [188, 184] on p "$ 0.00" at bounding box center [177, 186] width 88 height 5
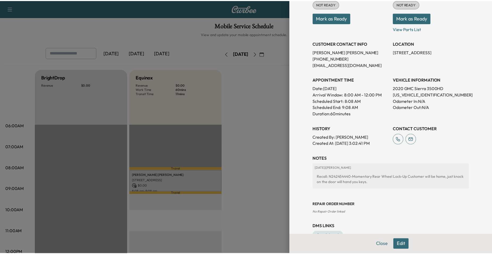
scroll to position [80, 0]
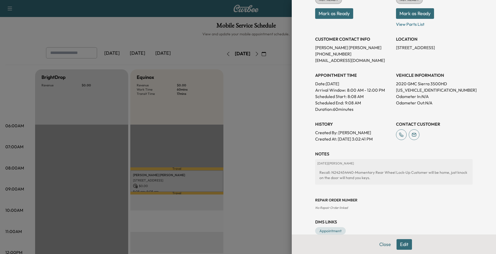
click at [255, 146] on div at bounding box center [248, 127] width 496 height 254
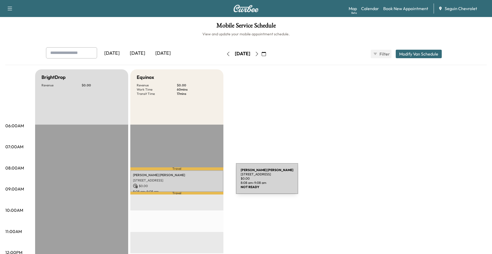
click at [196, 182] on p "[STREET_ADDRESS]" at bounding box center [177, 180] width 88 height 4
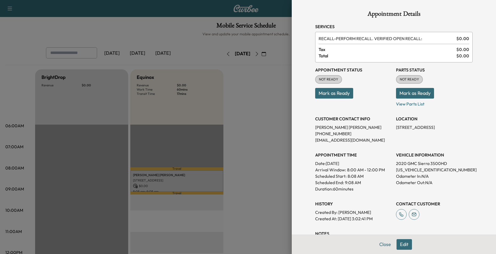
click at [254, 141] on div at bounding box center [248, 127] width 496 height 254
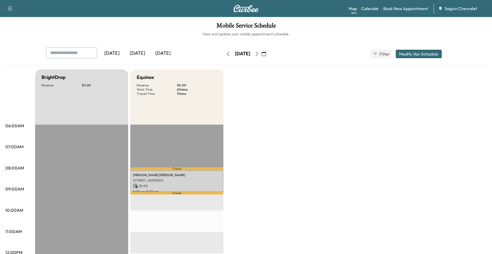
click at [226, 55] on icon "button" at bounding box center [228, 54] width 4 height 4
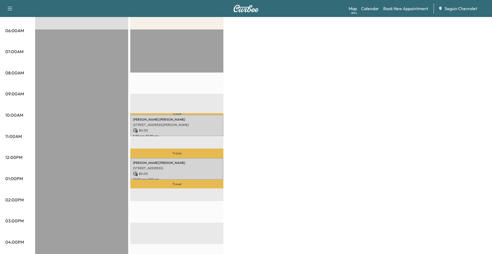
scroll to position [106, 0]
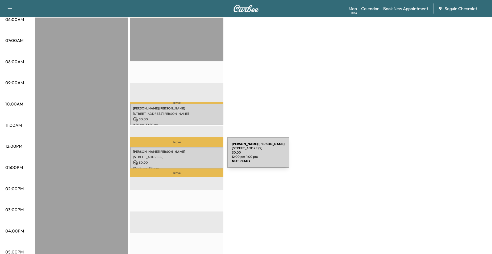
click at [187, 156] on p "[STREET_ADDRESS]" at bounding box center [177, 157] width 88 height 4
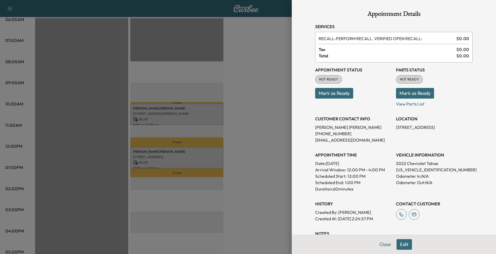
click at [243, 141] on div at bounding box center [248, 127] width 496 height 254
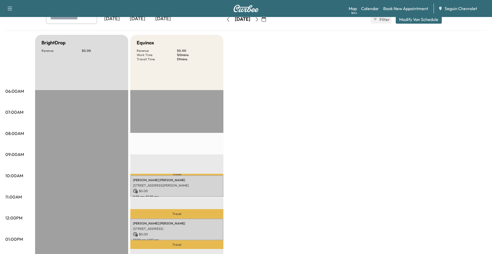
scroll to position [27, 0]
